Goal: Information Seeking & Learning: Check status

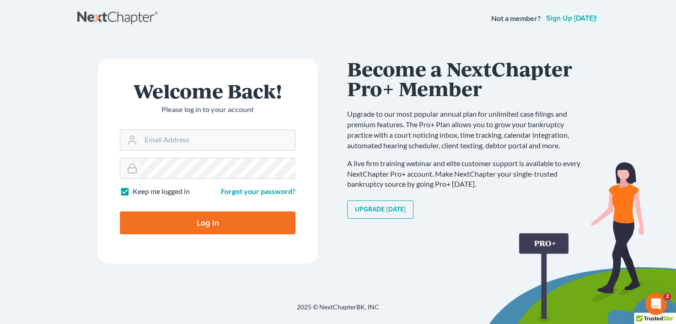
type input "[PERSON_NAME][EMAIL_ADDRESS][DOMAIN_NAME]"
click at [195, 219] on input "Log In" at bounding box center [208, 222] width 176 height 23
type input "Thinking..."
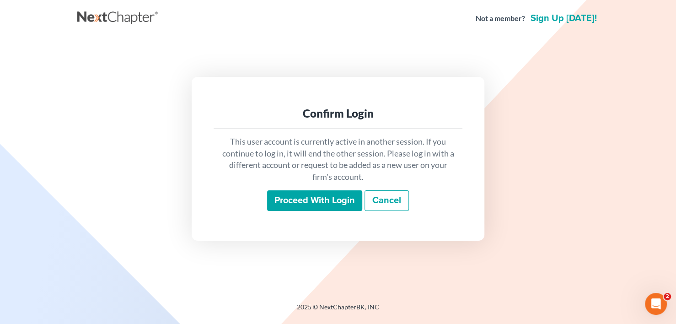
click at [285, 207] on input "Proceed with login" at bounding box center [314, 200] width 95 height 21
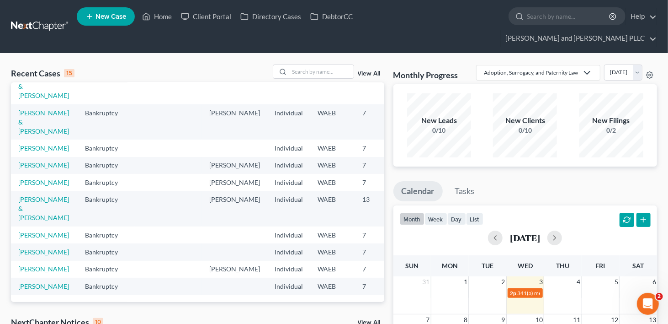
scroll to position [271, 0]
click at [326, 65] on input "search" at bounding box center [322, 71] width 64 height 13
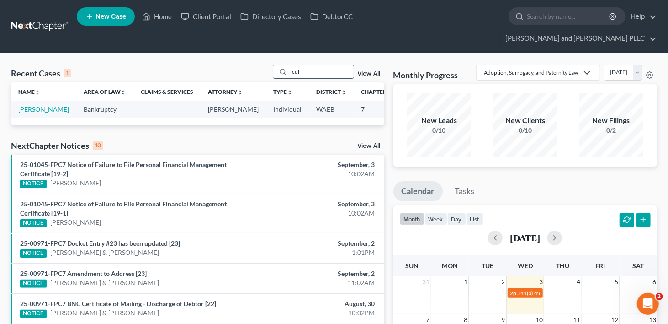
scroll to position [0, 0]
type input "cul"
click at [32, 105] on link "[PERSON_NAME]" at bounding box center [43, 109] width 51 height 8
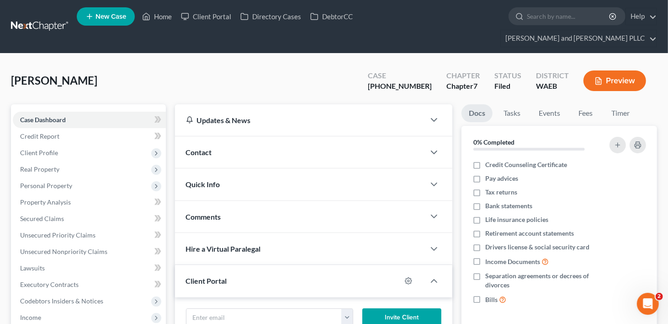
scroll to position [229, 0]
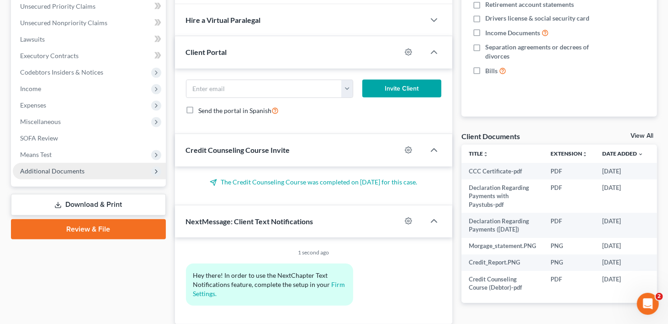
click at [59, 167] on span "Additional Documents" at bounding box center [52, 171] width 64 height 8
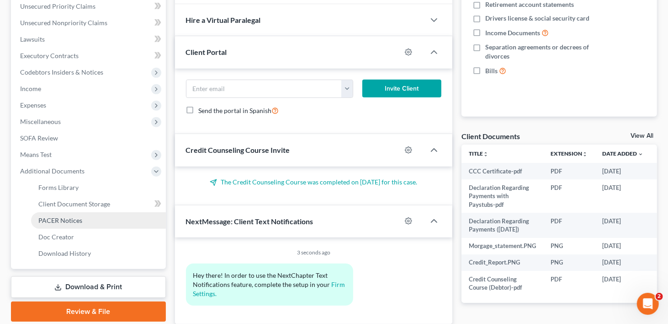
click at [58, 216] on span "PACER Notices" at bounding box center [60, 220] width 44 height 8
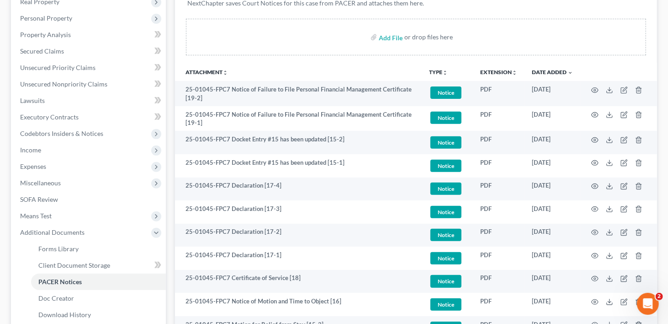
scroll to position [183, 0]
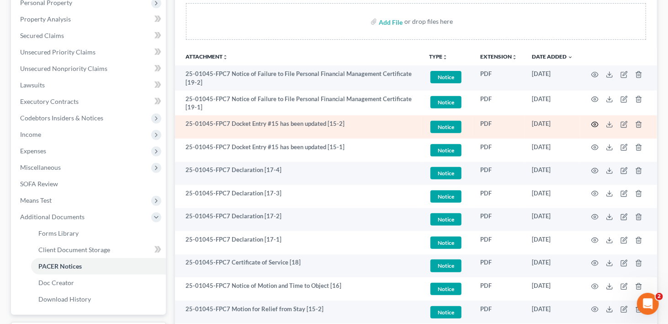
click at [592, 121] on icon "button" at bounding box center [595, 124] width 7 height 7
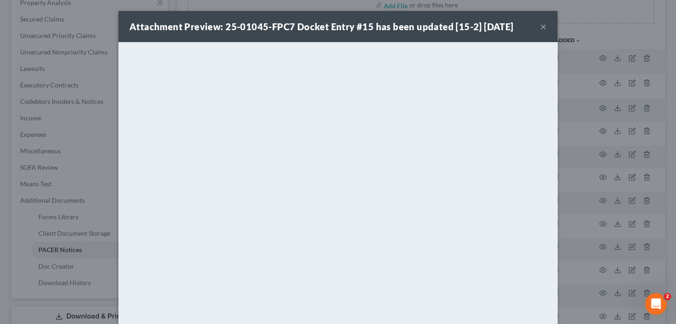
click at [542, 26] on button "×" at bounding box center [543, 26] width 6 height 11
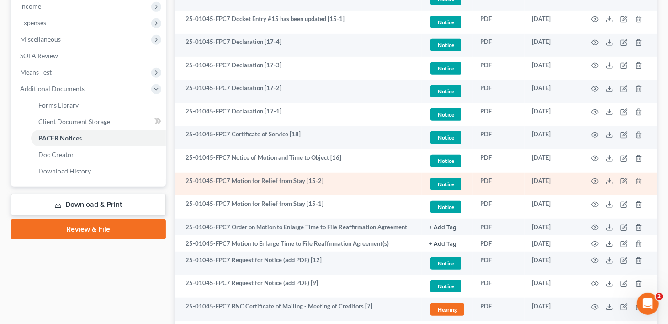
scroll to position [320, 0]
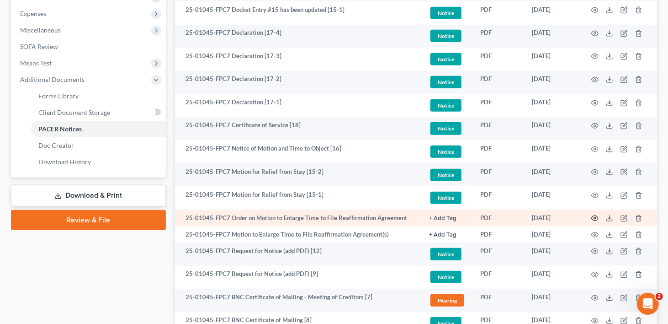
click at [596, 214] on icon "button" at bounding box center [595, 217] width 7 height 7
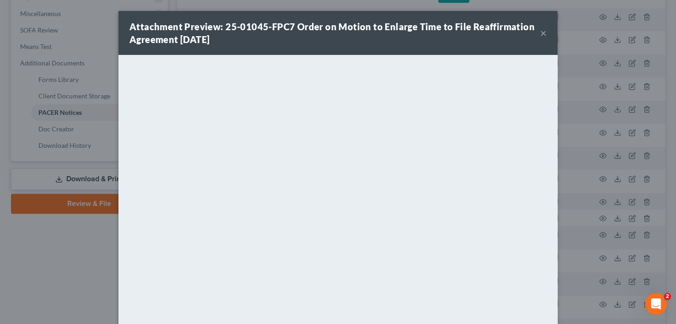
click at [540, 30] on button "×" at bounding box center [543, 32] width 6 height 11
